Goal: Task Accomplishment & Management: Manage account settings

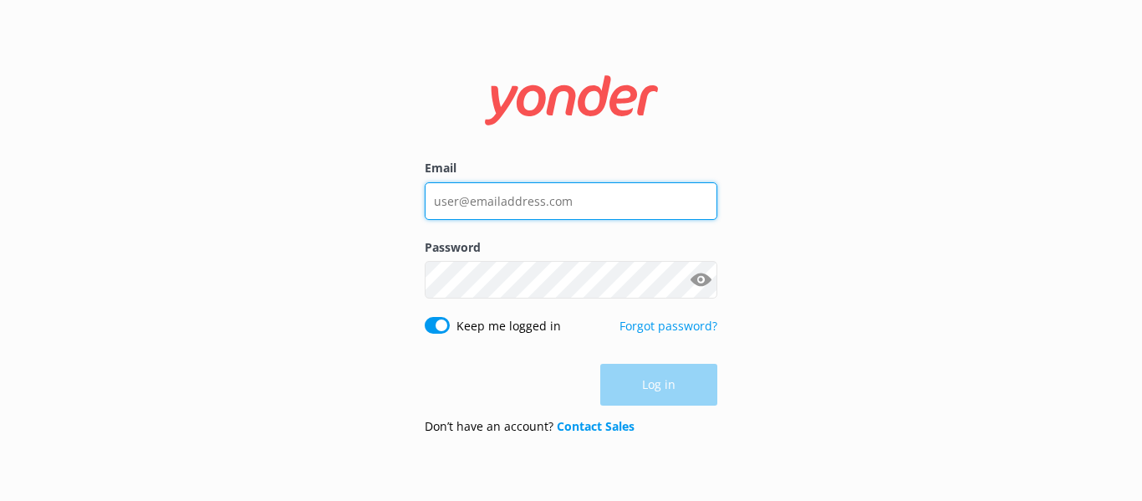
type input "[EMAIL_ADDRESS][DOMAIN_NAME]"
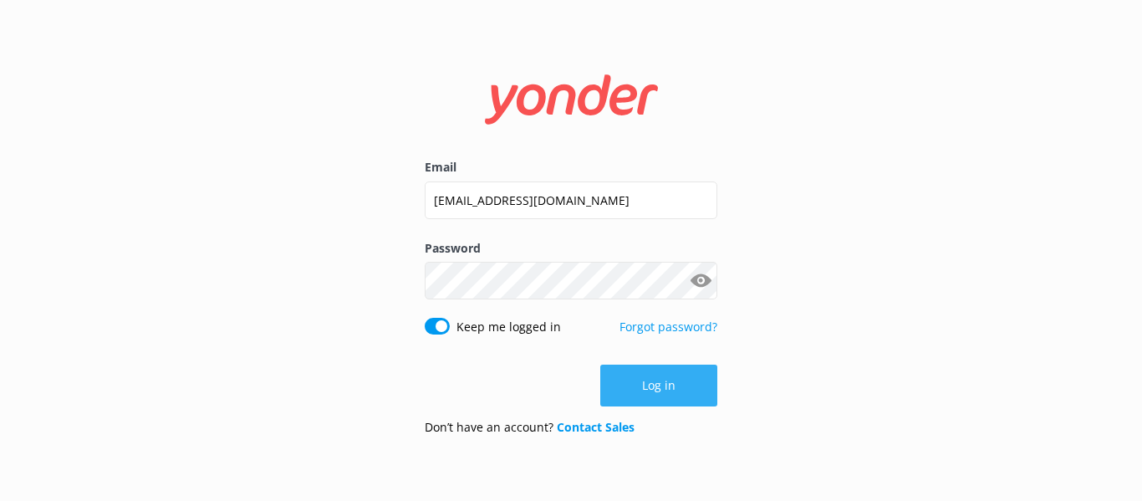
click at [631, 387] on div "Log in" at bounding box center [571, 385] width 292 height 42
click at [664, 387] on button "Log in" at bounding box center [658, 385] width 117 height 42
